Goal: Transaction & Acquisition: Purchase product/service

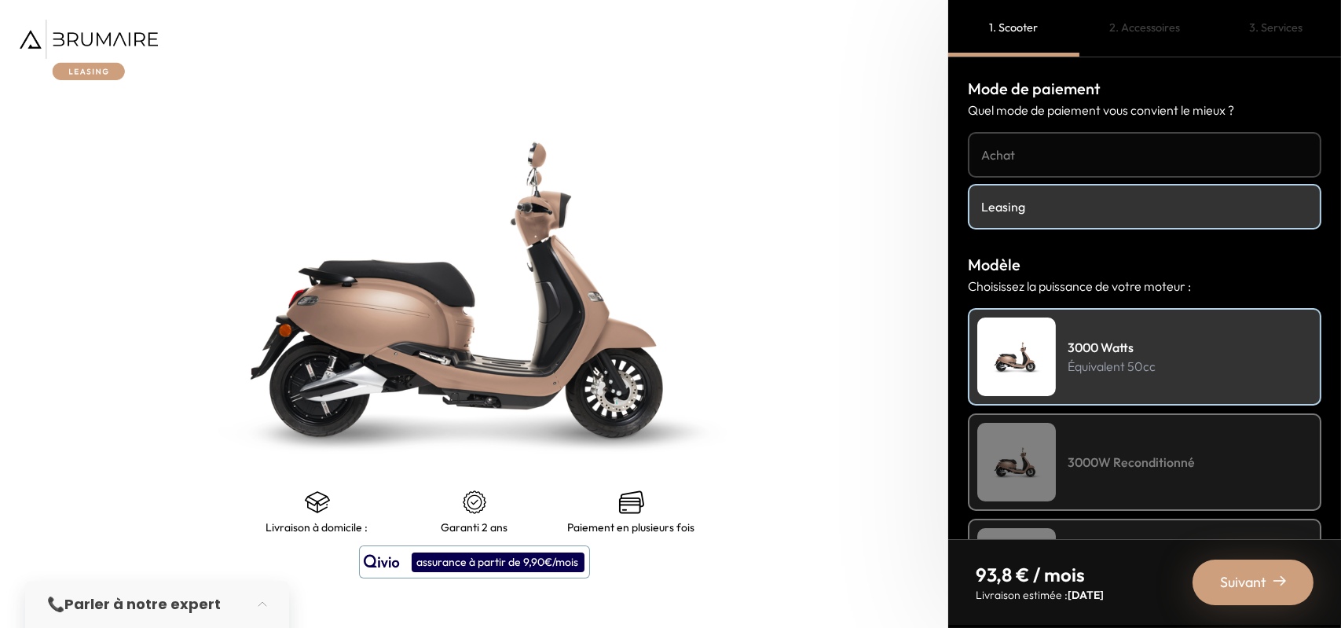
click at [1118, 141] on link "Achat" at bounding box center [1144, 155] width 353 height 46
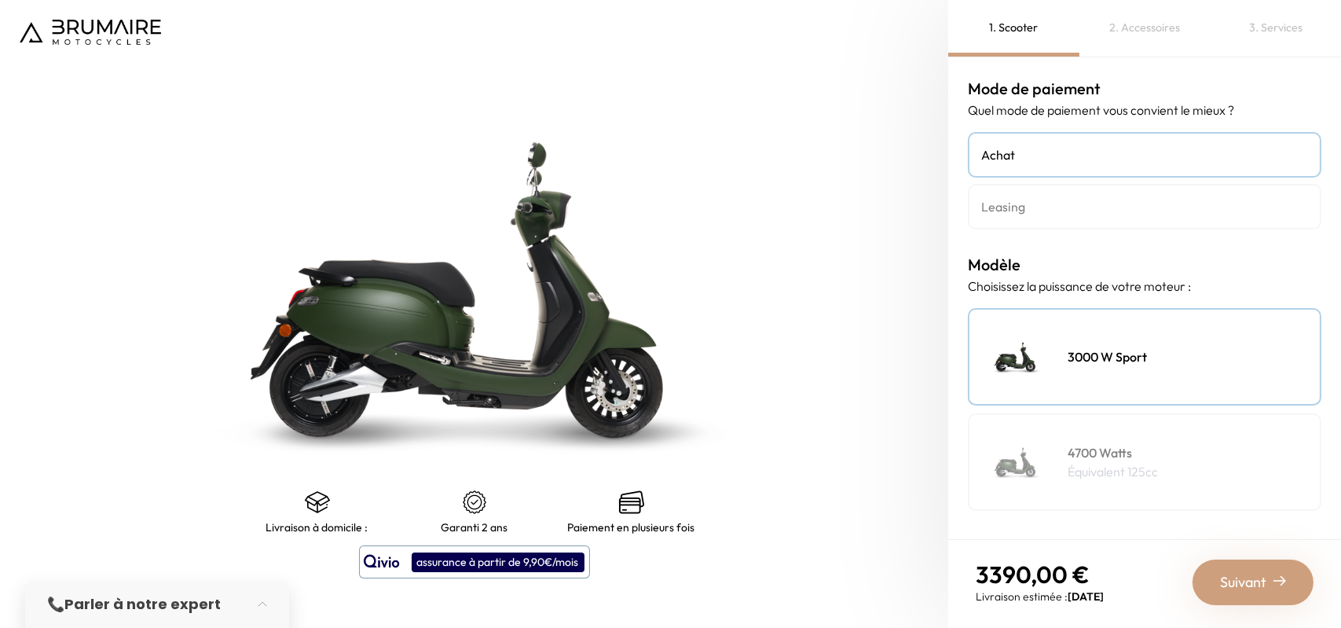
click at [1035, 209] on h4 "Leasing" at bounding box center [1144, 206] width 327 height 19
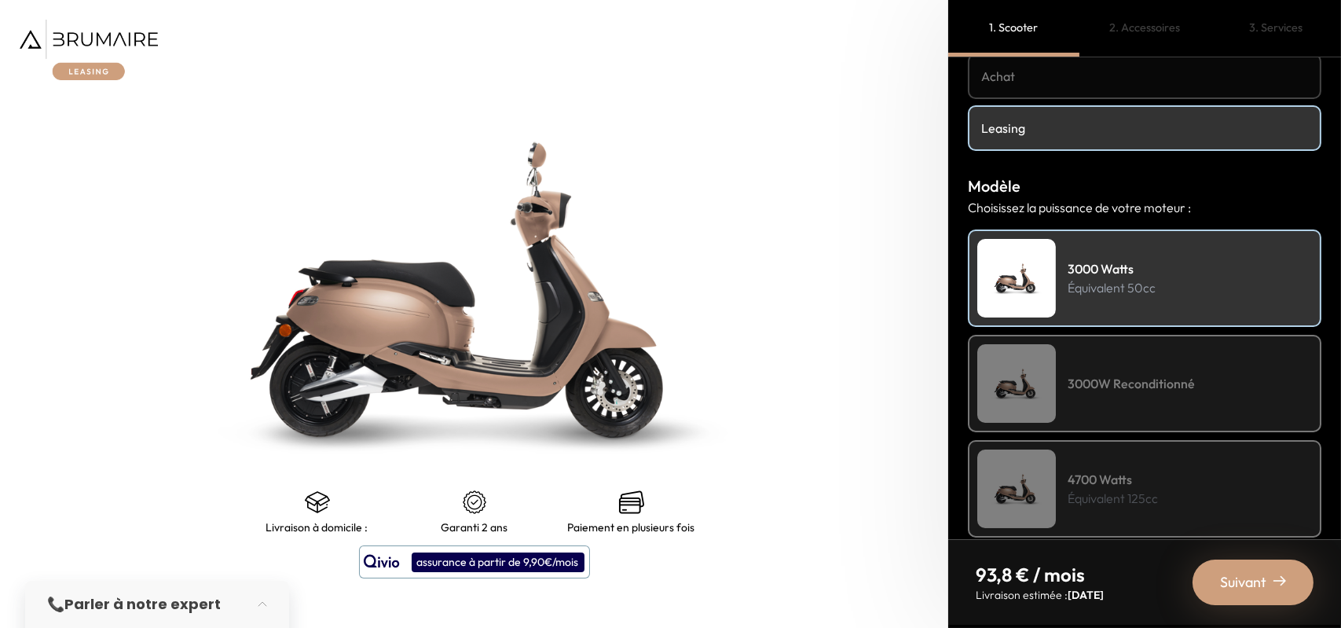
scroll to position [157, 0]
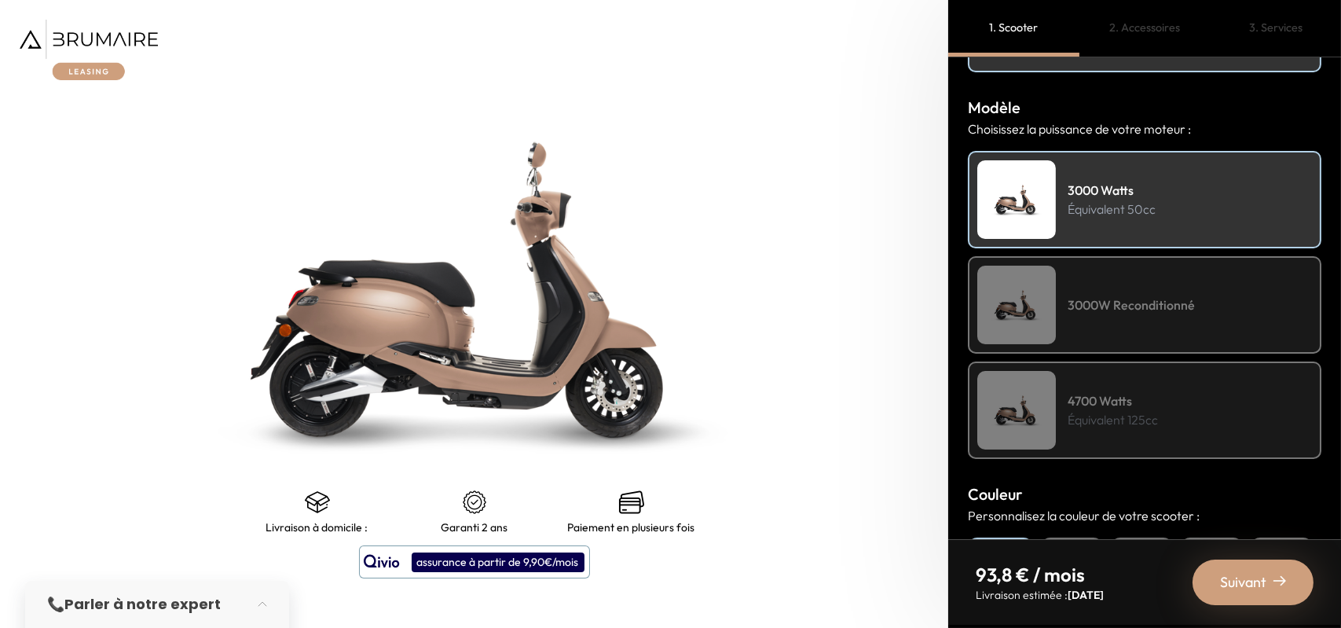
click at [1150, 426] on p "Équivalent 125cc" at bounding box center [1112, 419] width 90 height 19
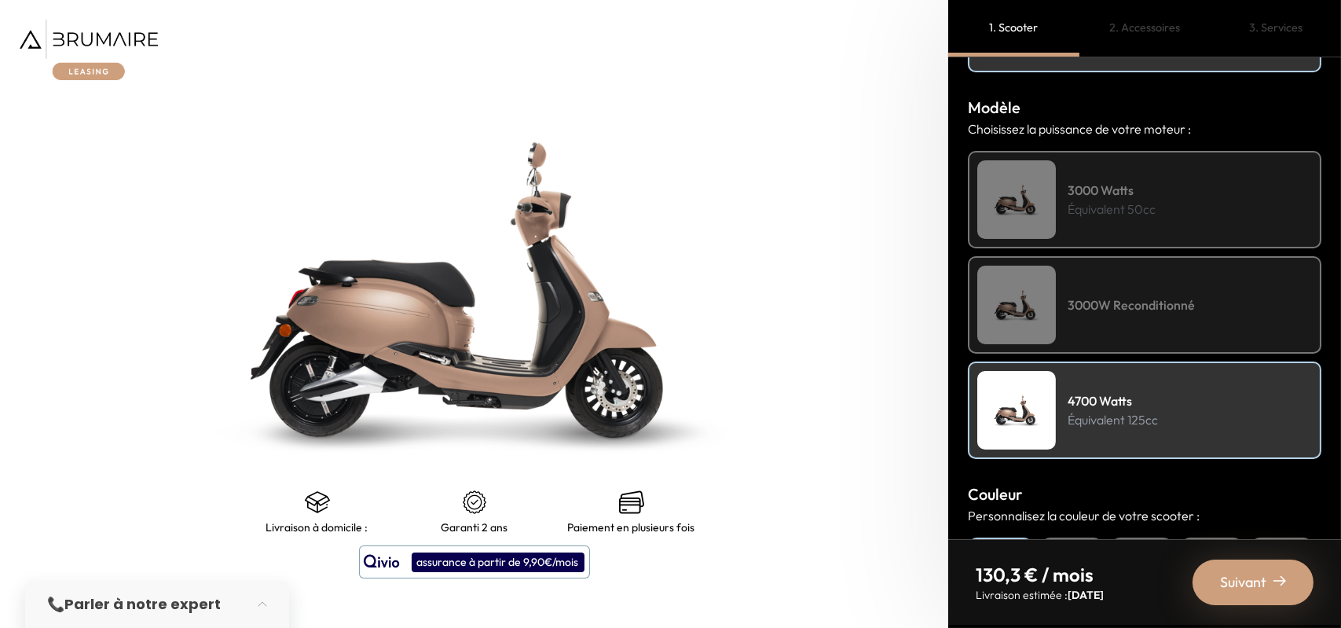
click at [1145, 197] on h4 "3000 Watts" at bounding box center [1111, 190] width 88 height 19
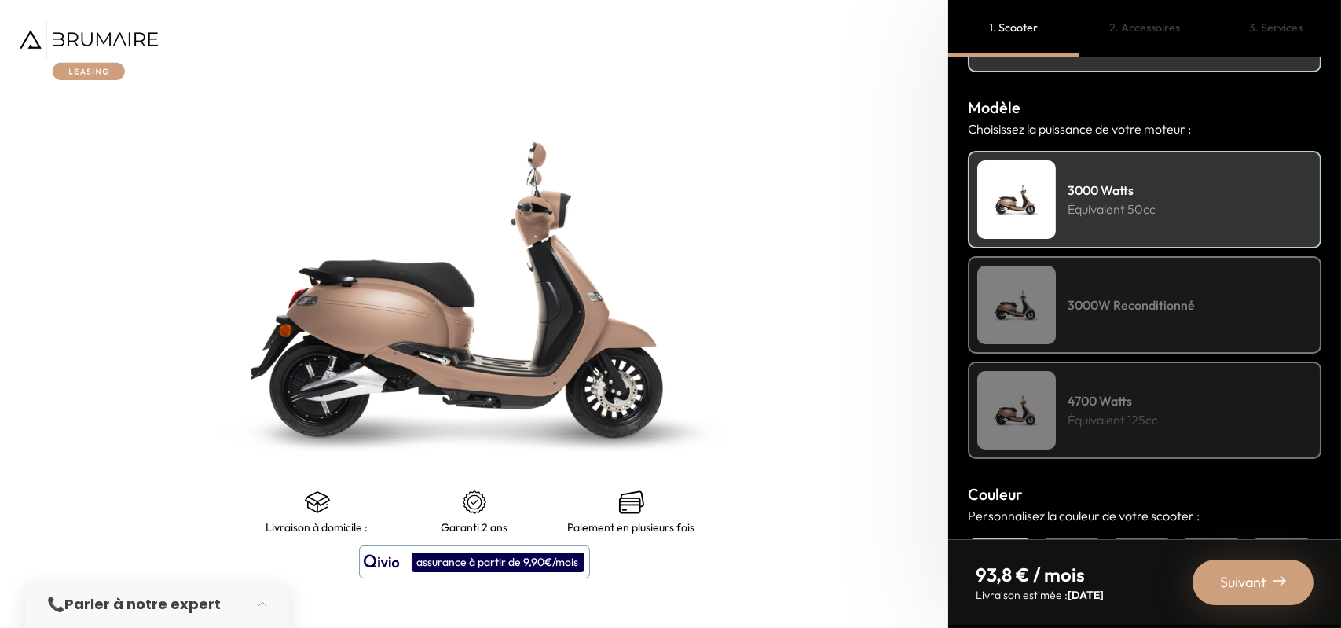
click at [1111, 421] on p "Équivalent 125cc" at bounding box center [1112, 419] width 90 height 19
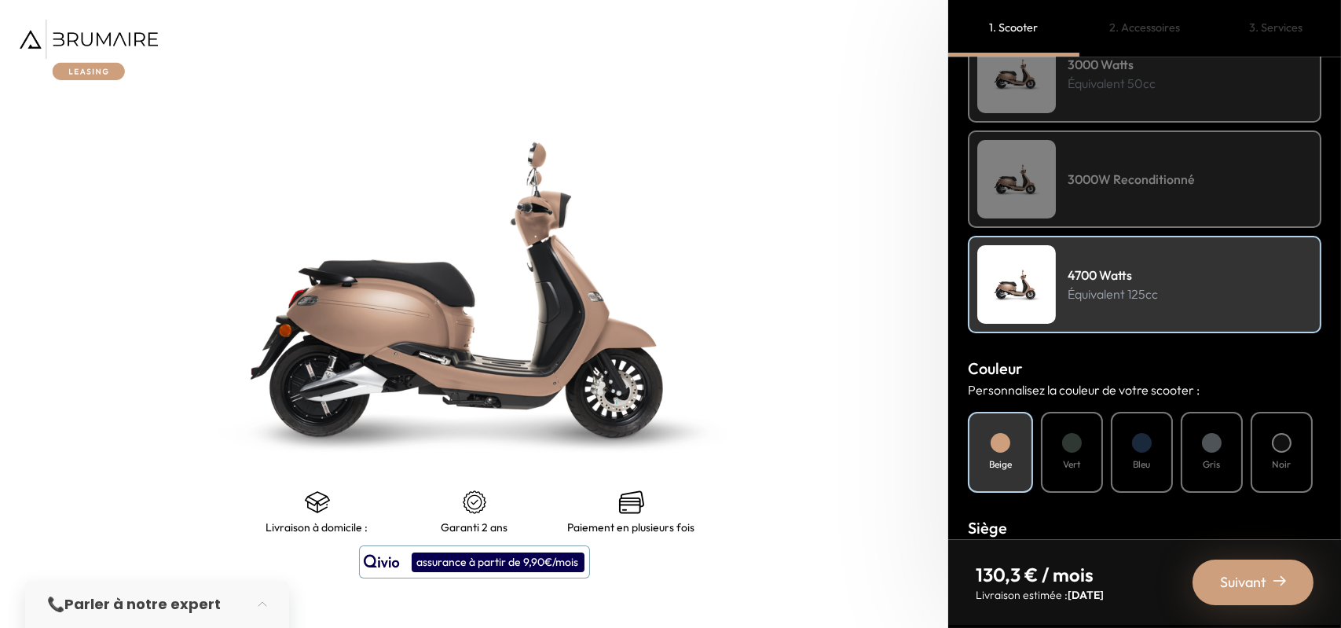
scroll to position [393, 0]
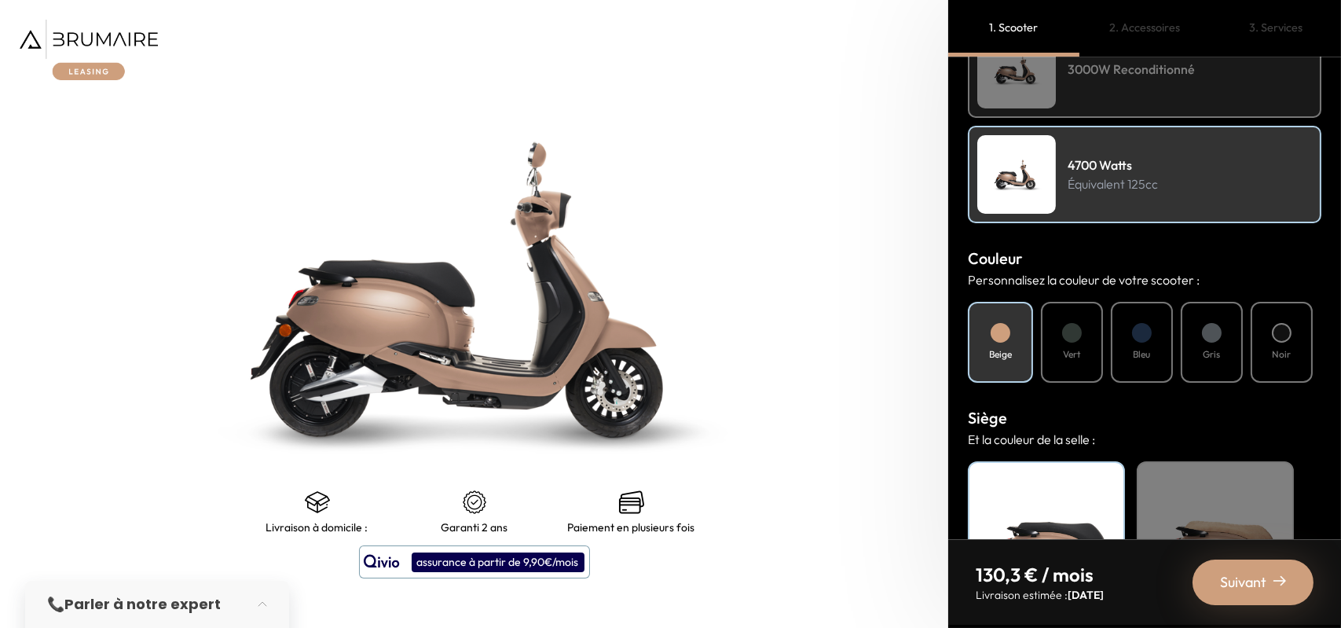
click at [1088, 362] on div "Vert" at bounding box center [1072, 342] width 62 height 81
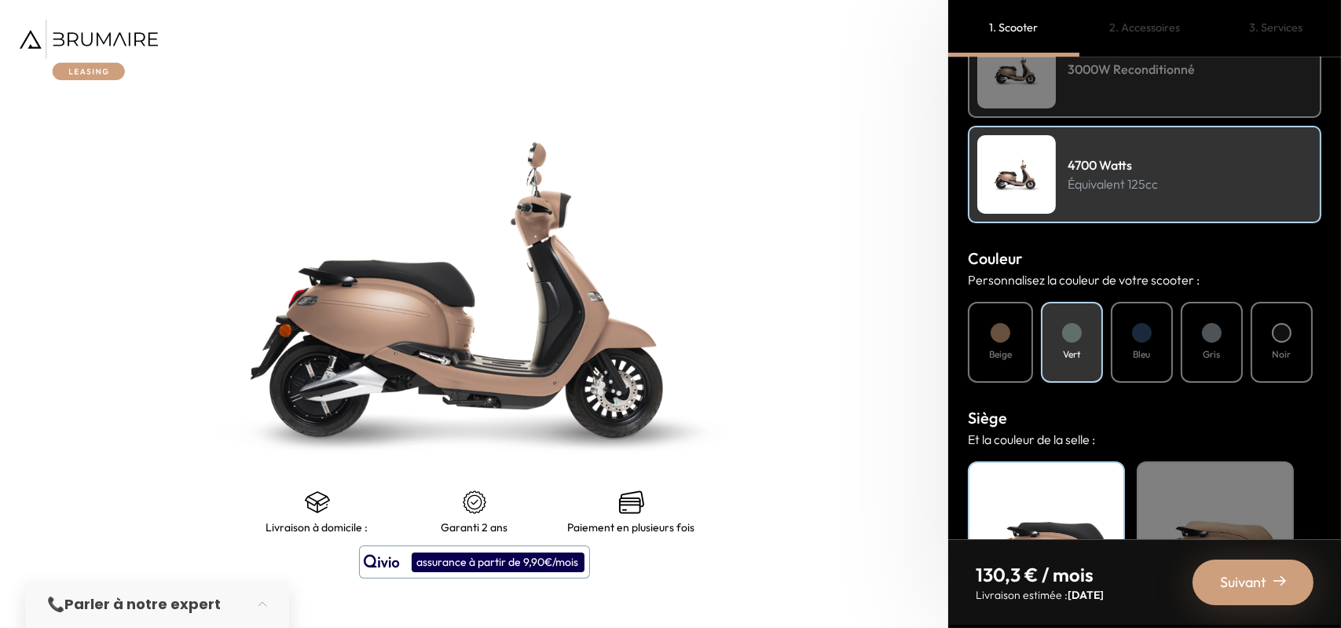
click at [1308, 338] on div "Noir" at bounding box center [1281, 342] width 62 height 81
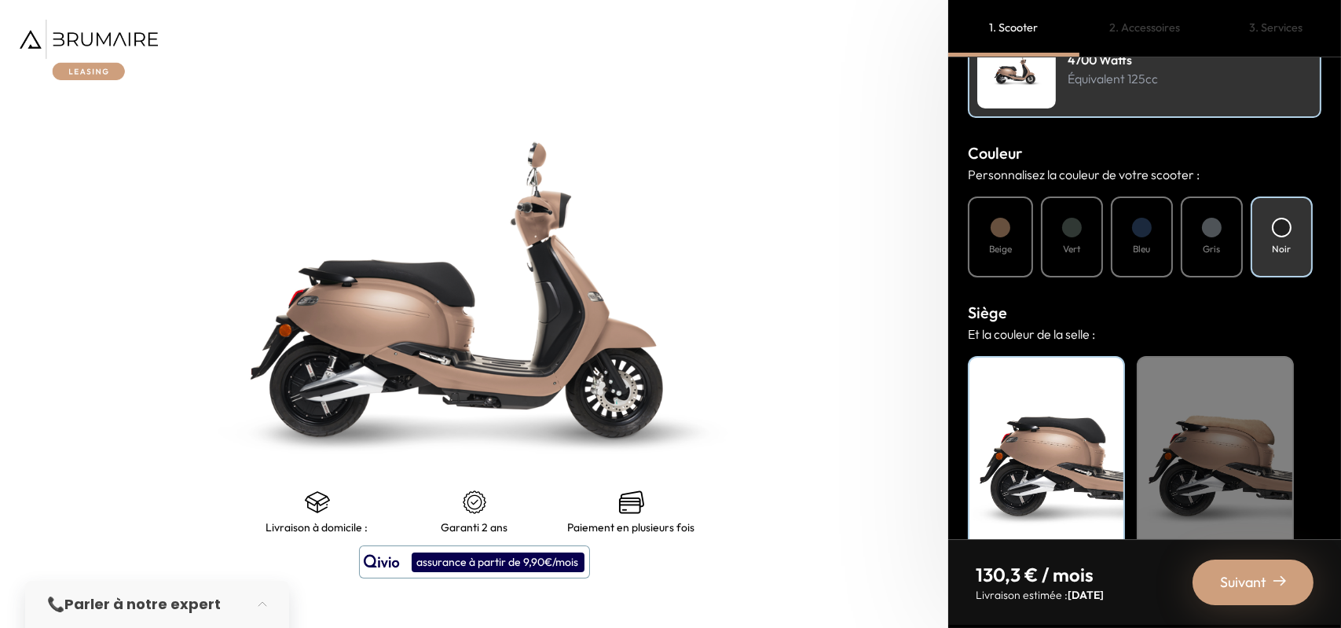
scroll to position [528, 0]
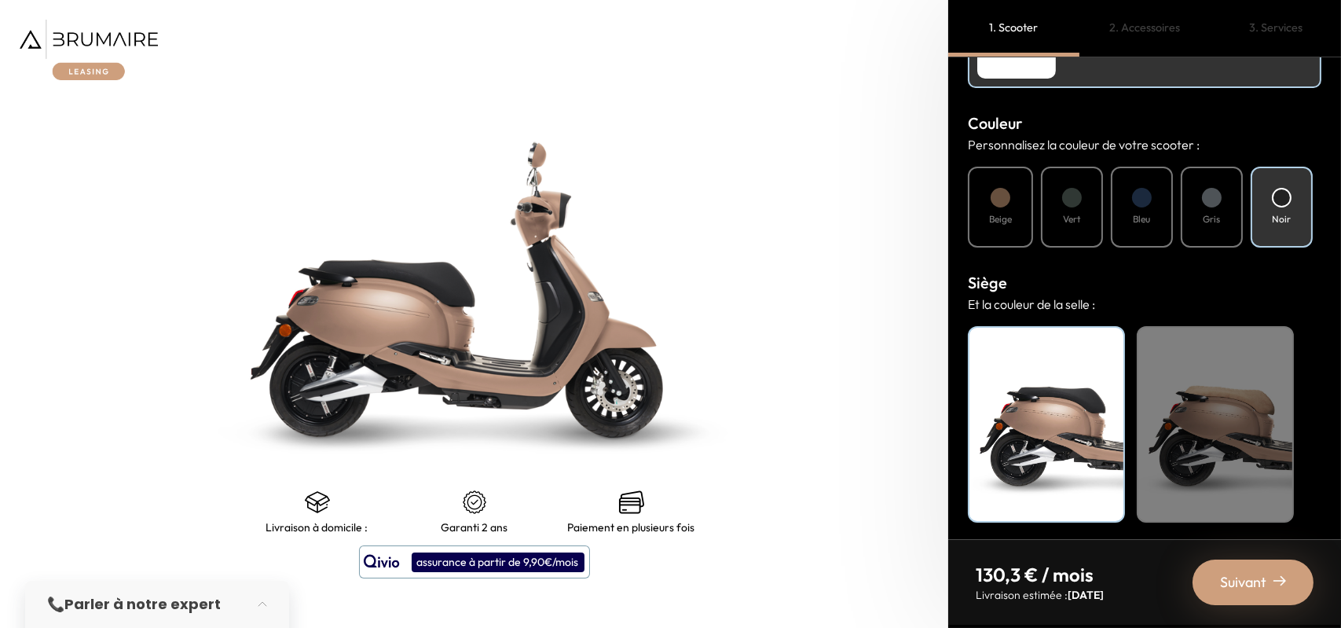
click at [1243, 576] on span "Suivant" at bounding box center [1243, 582] width 46 height 22
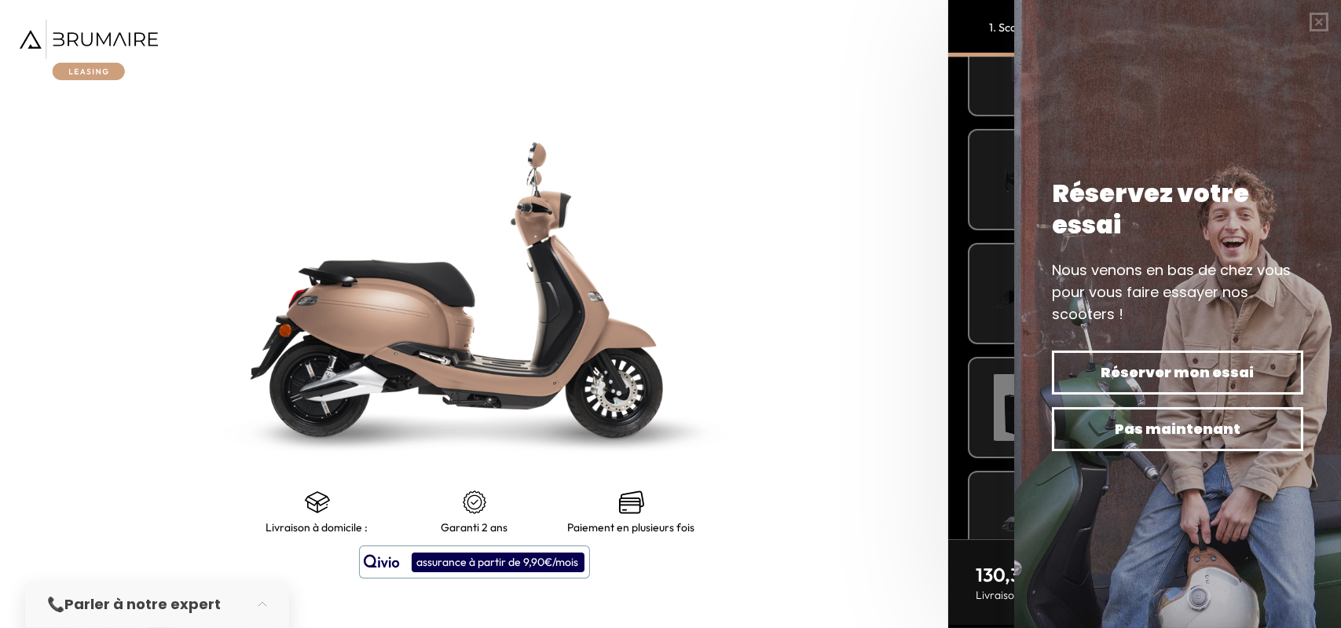
scroll to position [508, 0]
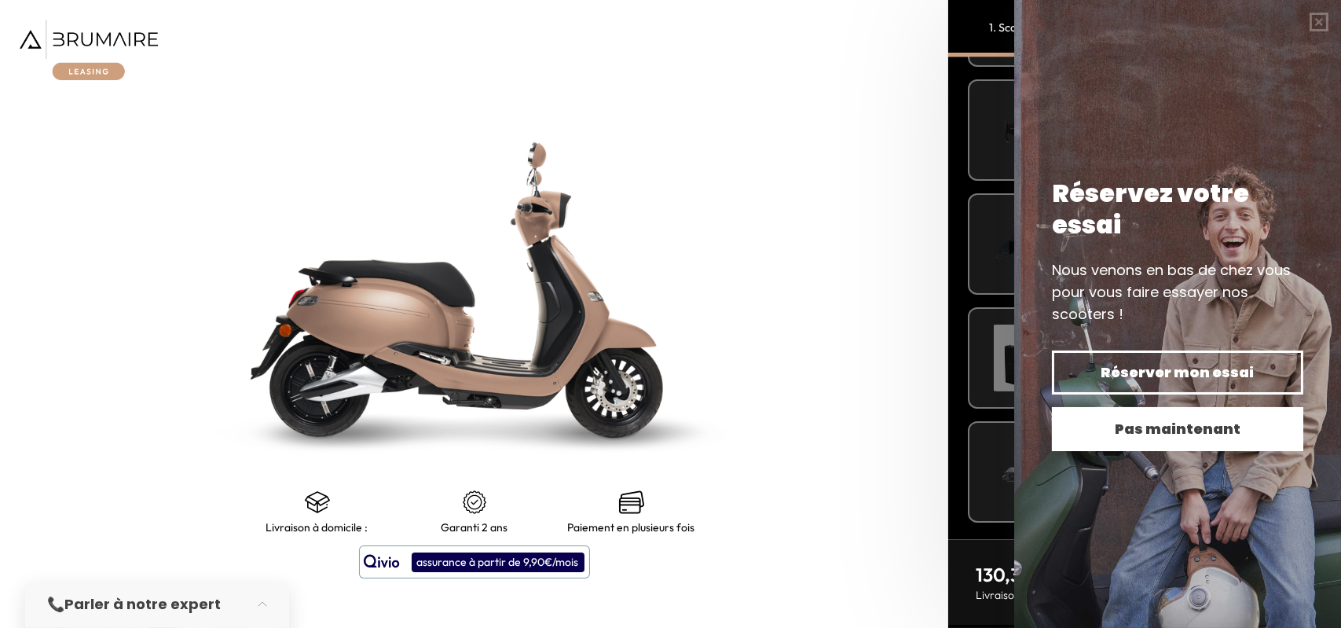
click at [1137, 445] on button "Pas maintenant" at bounding box center [1177, 429] width 251 height 44
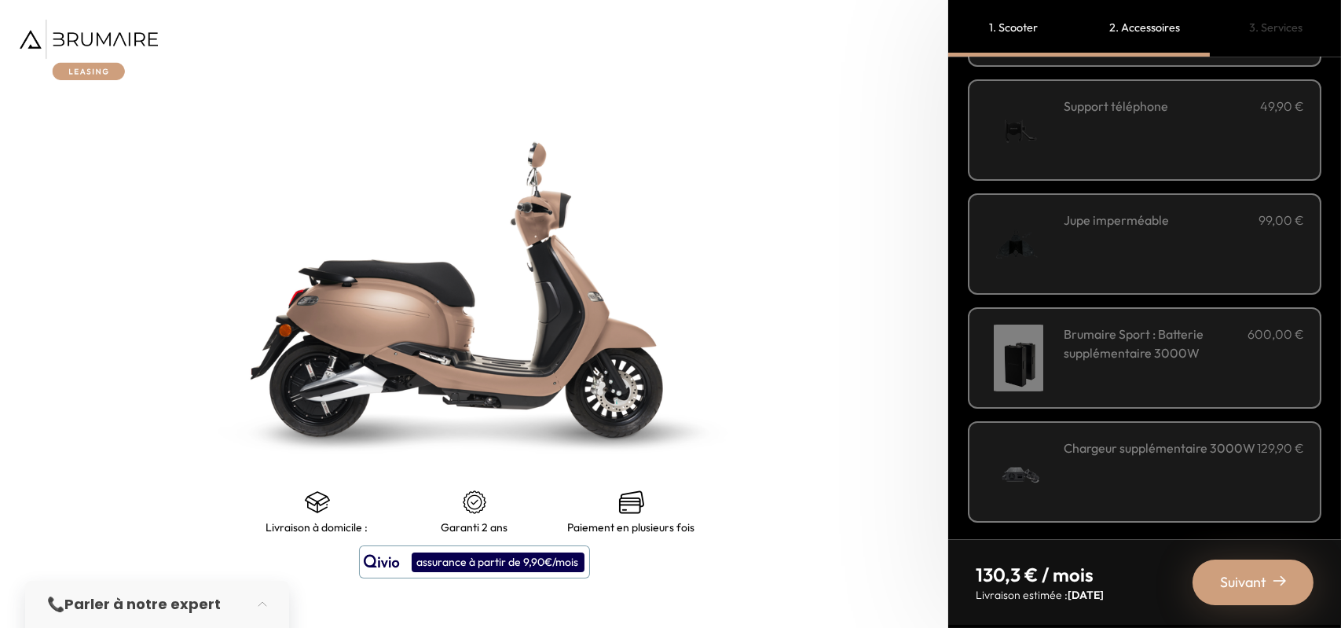
click at [1272, 580] on div "Suivant" at bounding box center [1252, 582] width 121 height 46
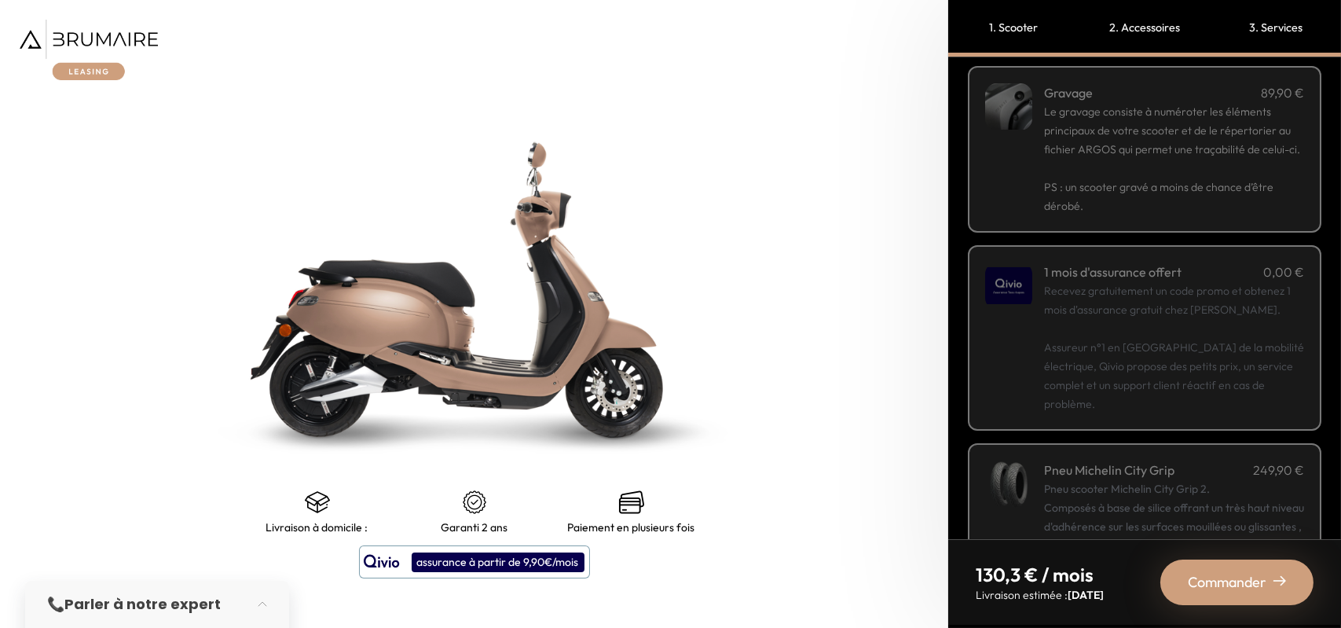
scroll to position [79, 0]
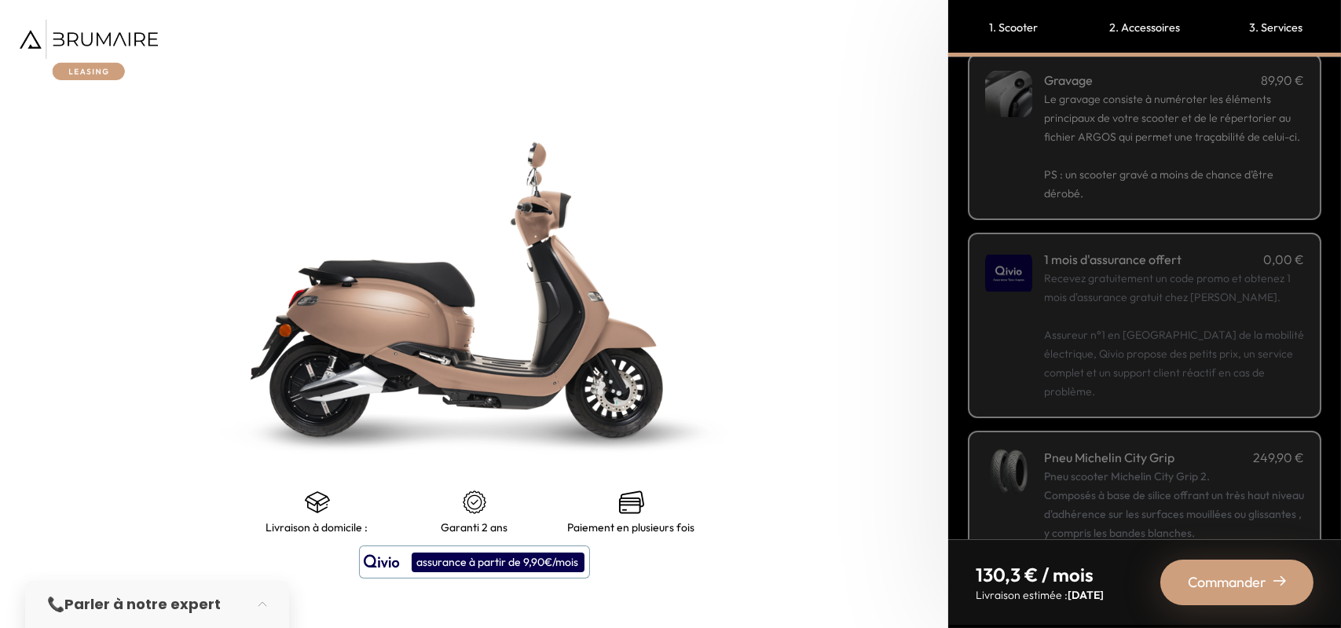
click at [1168, 299] on p "Recevez gratuitement un code promo et obtenez 1 mois d'assurance gratuit chez Q…" at bounding box center [1174, 335] width 260 height 132
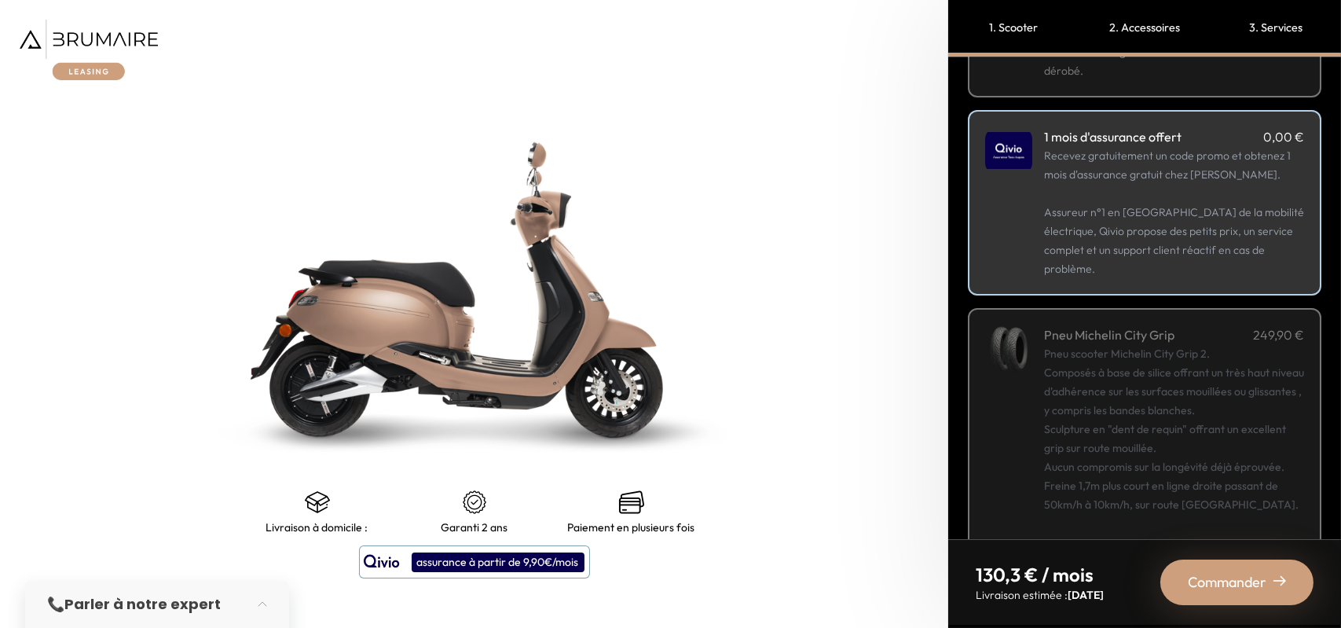
scroll to position [249, 0]
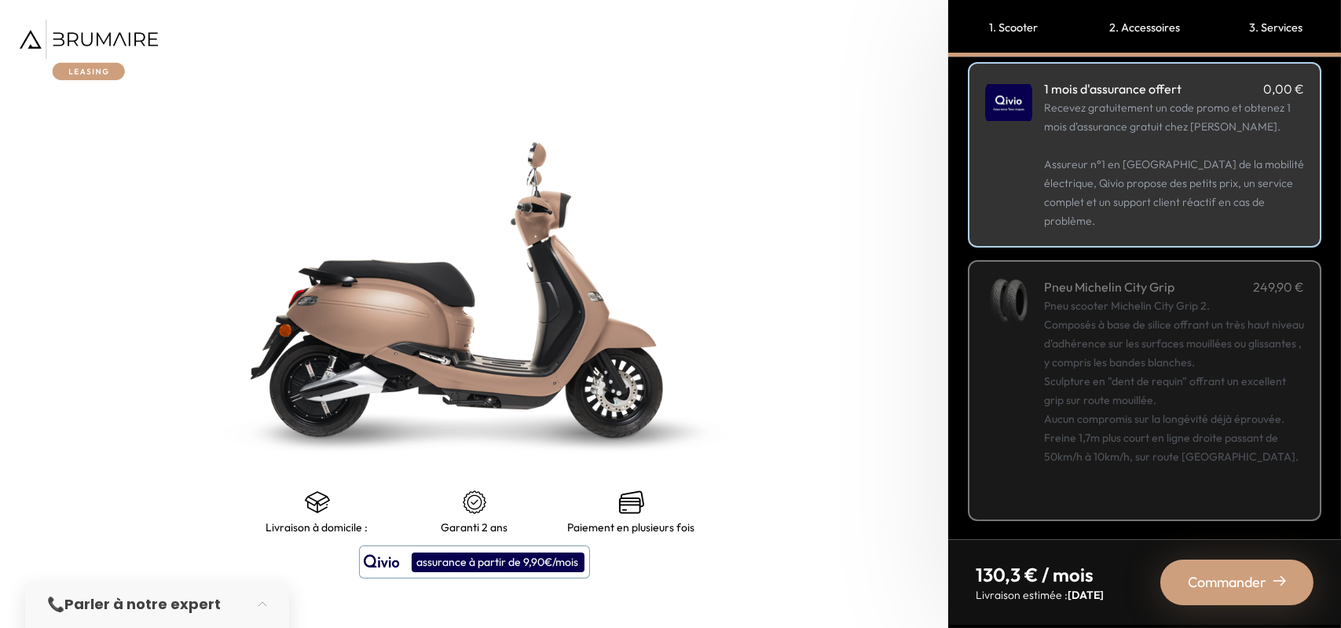
click at [1233, 580] on span "Commander" at bounding box center [1226, 582] width 79 height 22
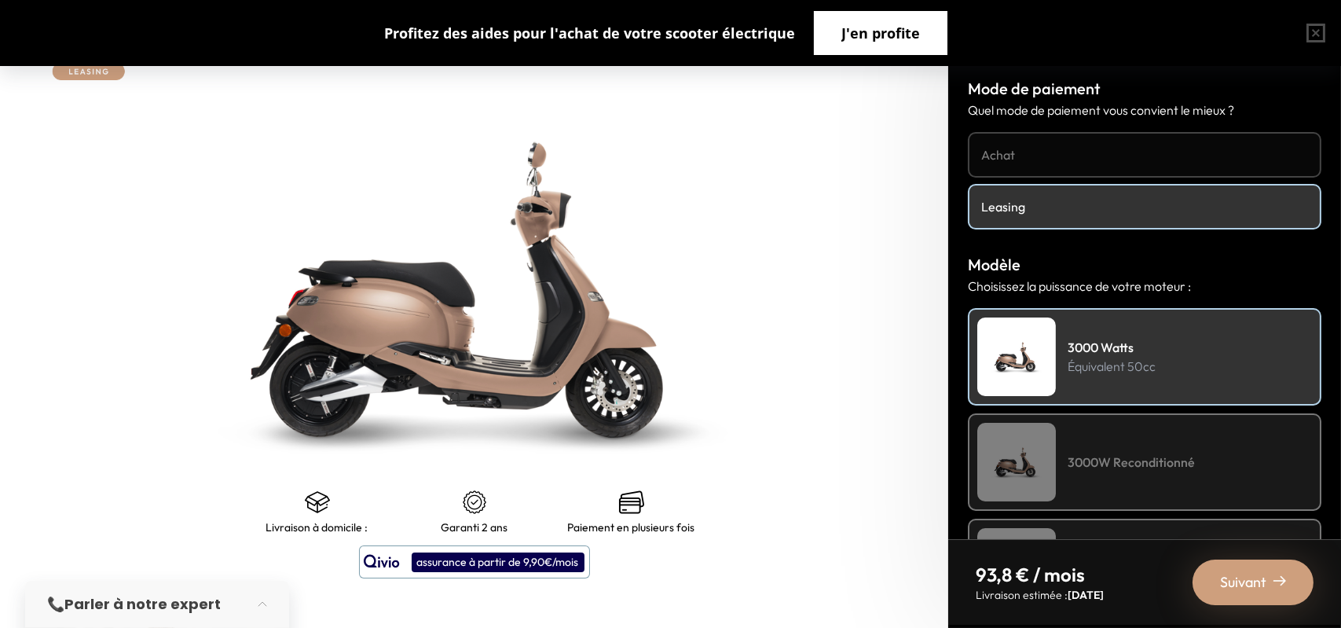
click at [885, 40] on span "J'en profite" at bounding box center [880, 33] width 79 height 22
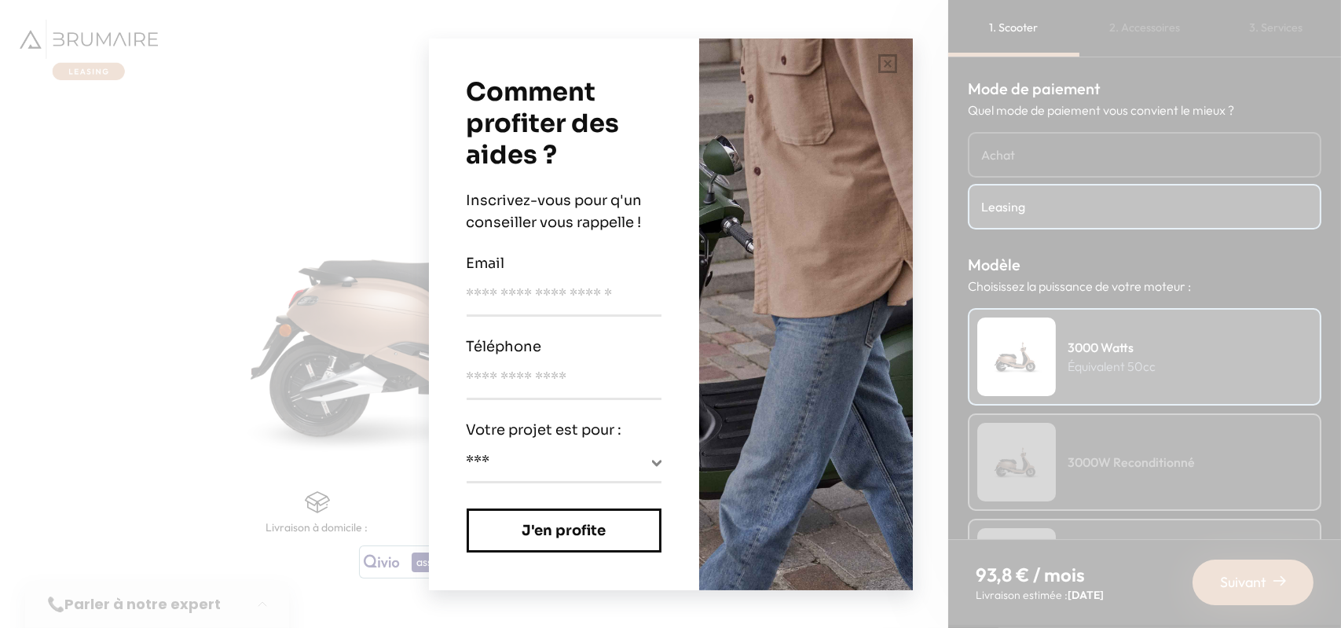
click at [254, 293] on div "**********" at bounding box center [670, 314] width 1341 height 628
click at [513, 477] on select "**********" at bounding box center [564, 465] width 195 height 31
select select "********"
click at [467, 450] on select "**********" at bounding box center [564, 465] width 195 height 31
click at [876, 62] on button "button" at bounding box center [887, 63] width 50 height 50
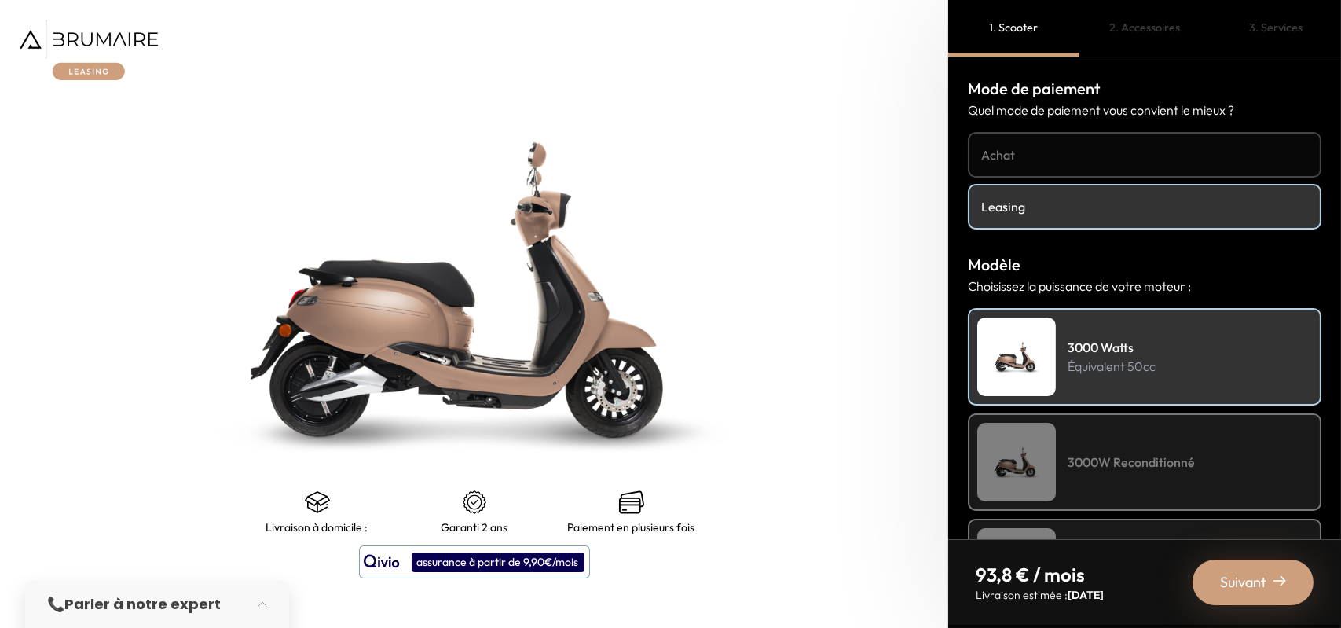
click at [75, 35] on img at bounding box center [89, 50] width 138 height 60
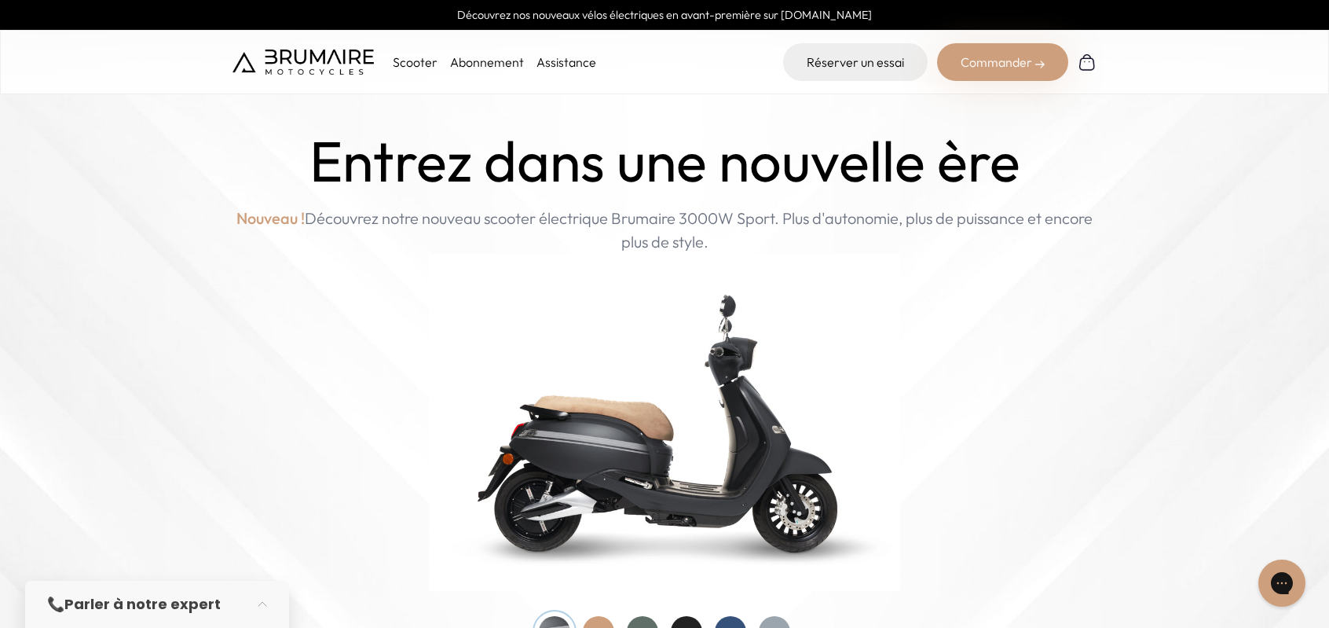
click at [490, 62] on link "Abonnement" at bounding box center [487, 62] width 74 height 16
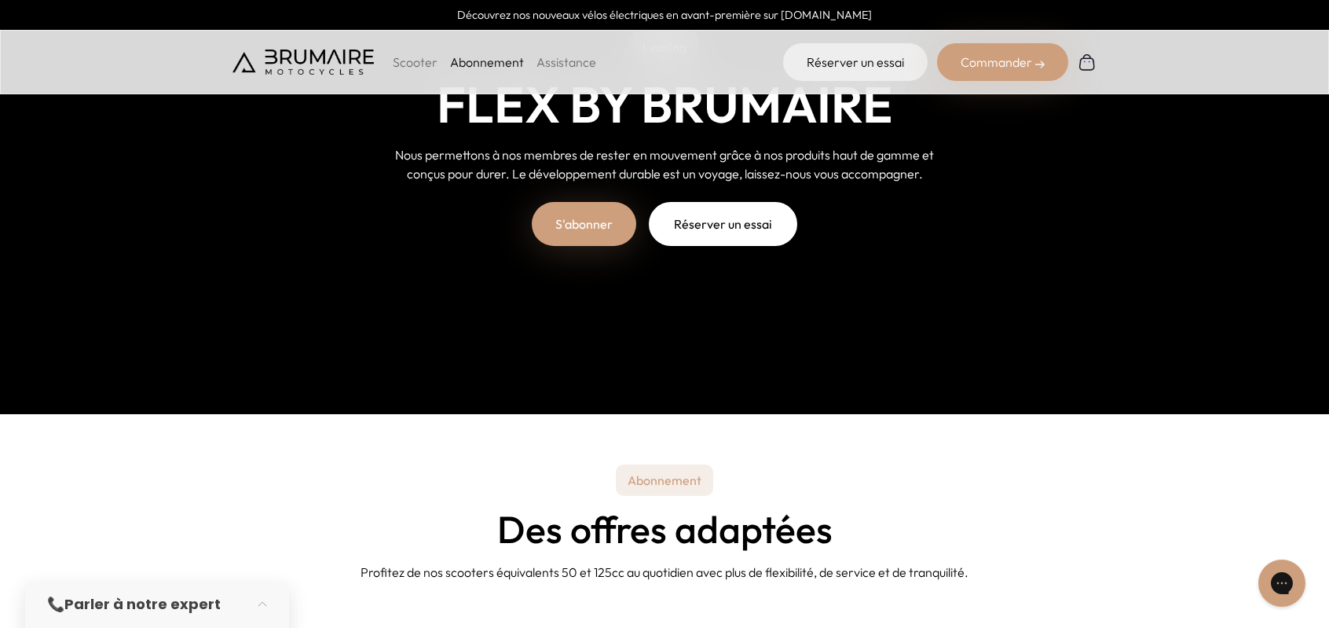
scroll to position [314, 0]
